Goal: Check status: Check status

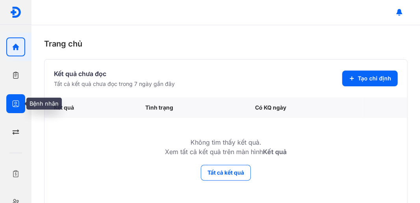
click at [18, 100] on use "button" at bounding box center [16, 103] width 7 height 7
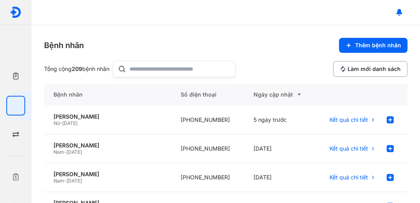
drag, startPoint x: 150, startPoint y: 69, endPoint x: 150, endPoint y: 63, distance: 6.0
click at [150, 69] on input "text" at bounding box center [180, 69] width 101 height 16
type input "********"
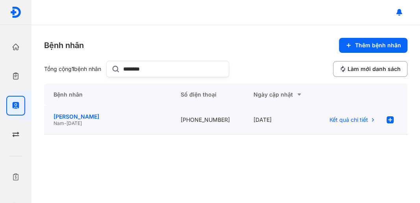
click at [97, 116] on div "[PERSON_NAME]" at bounding box center [108, 116] width 108 height 7
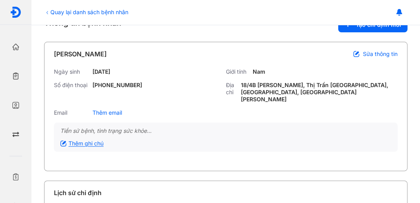
scroll to position [79, 0]
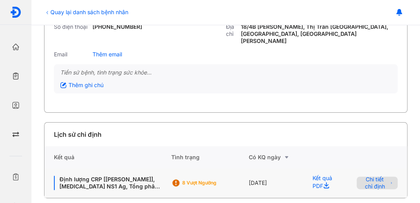
click at [368, 176] on span "Chi tiết chỉ định" at bounding box center [375, 183] width 27 height 14
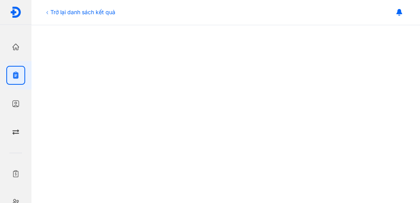
scroll to position [351, 0]
